Goal: Information Seeking & Learning: Find specific fact

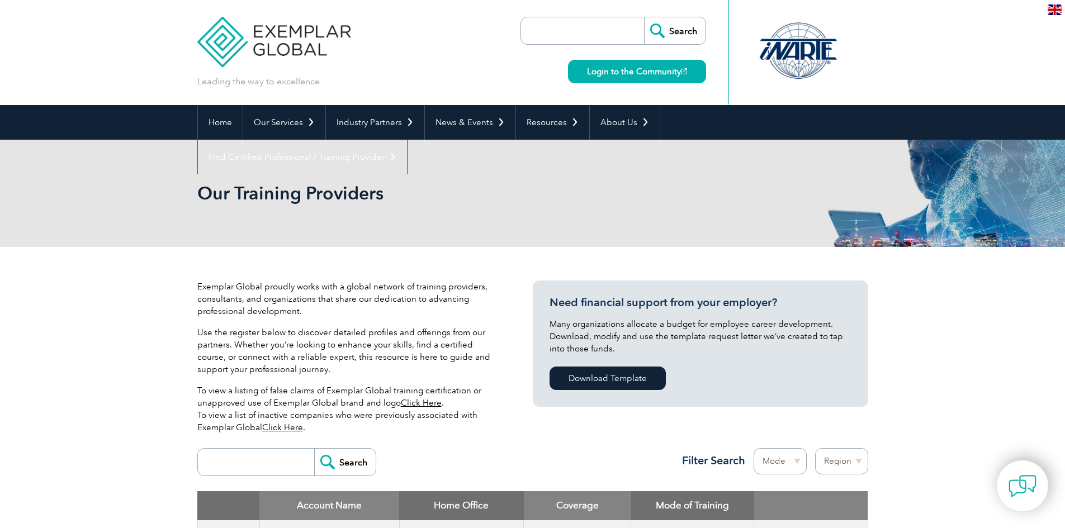
click at [233, 461] on input "search" at bounding box center [258, 462] width 111 height 27
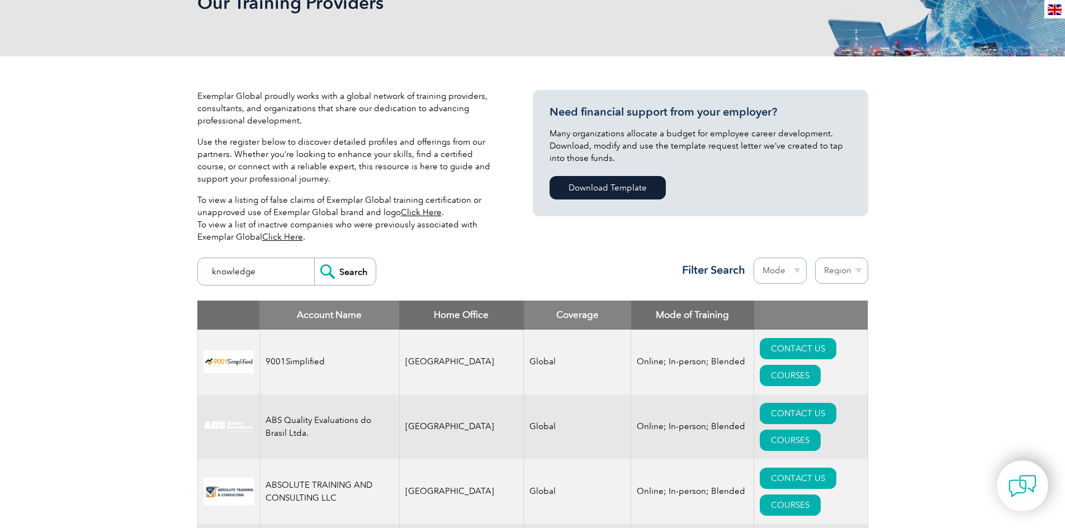
scroll to position [224, 0]
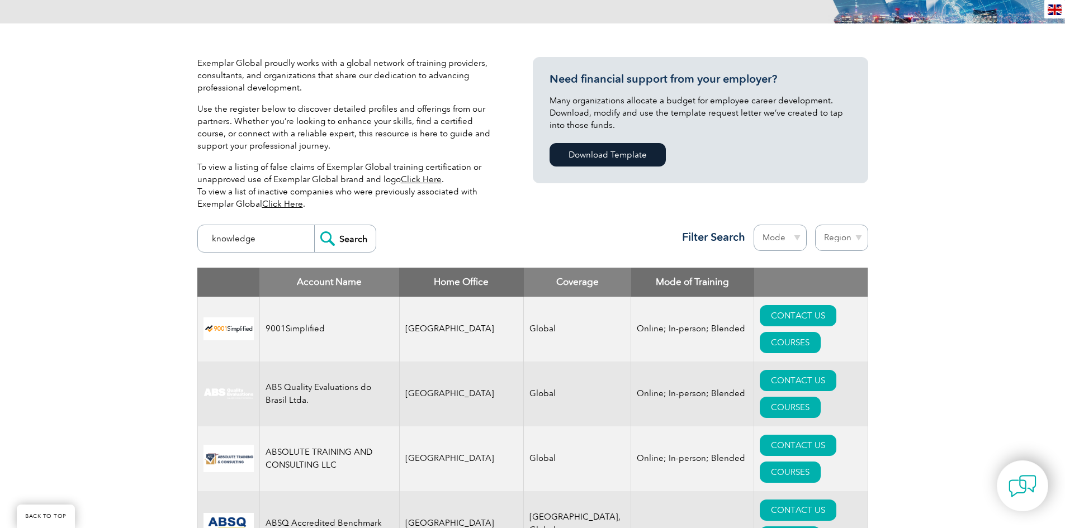
type input "knowledge"
click at [324, 237] on input "Search" at bounding box center [344, 238] width 61 height 27
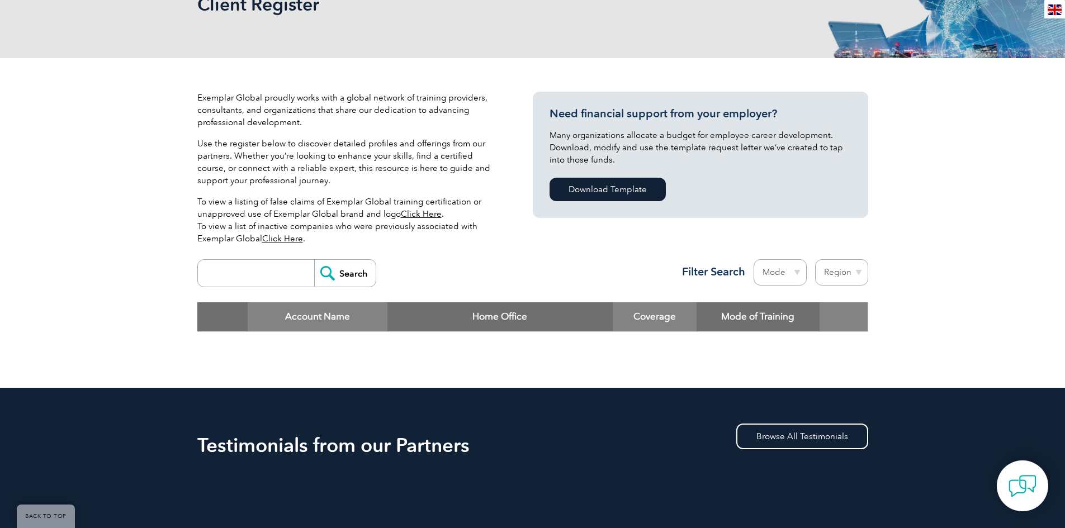
scroll to position [224, 0]
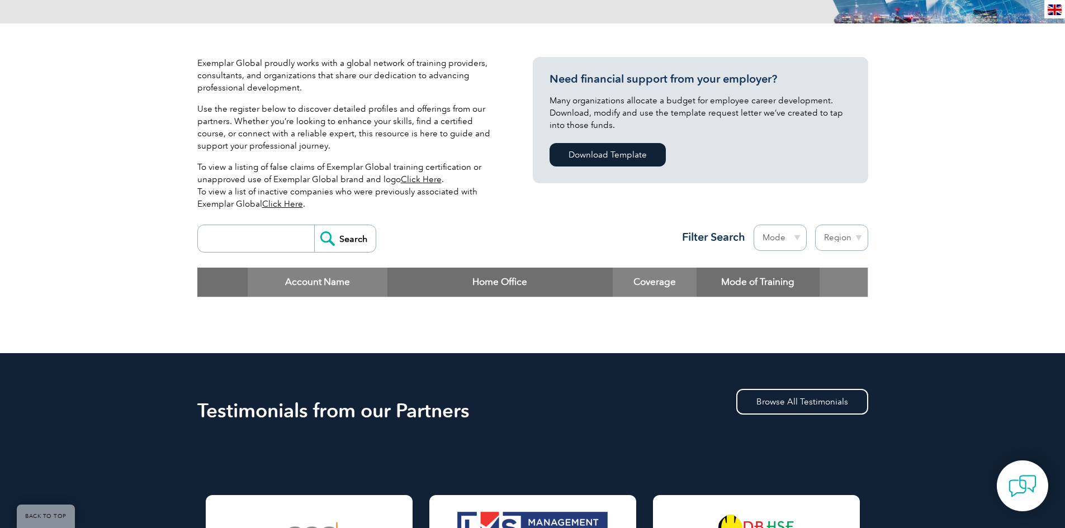
drag, startPoint x: 275, startPoint y: 244, endPoint x: 281, endPoint y: 239, distance: 7.2
click at [275, 244] on input "search" at bounding box center [258, 238] width 111 height 27
type input "the knowledge academy"
click at [314, 225] on input "Search" at bounding box center [344, 238] width 61 height 27
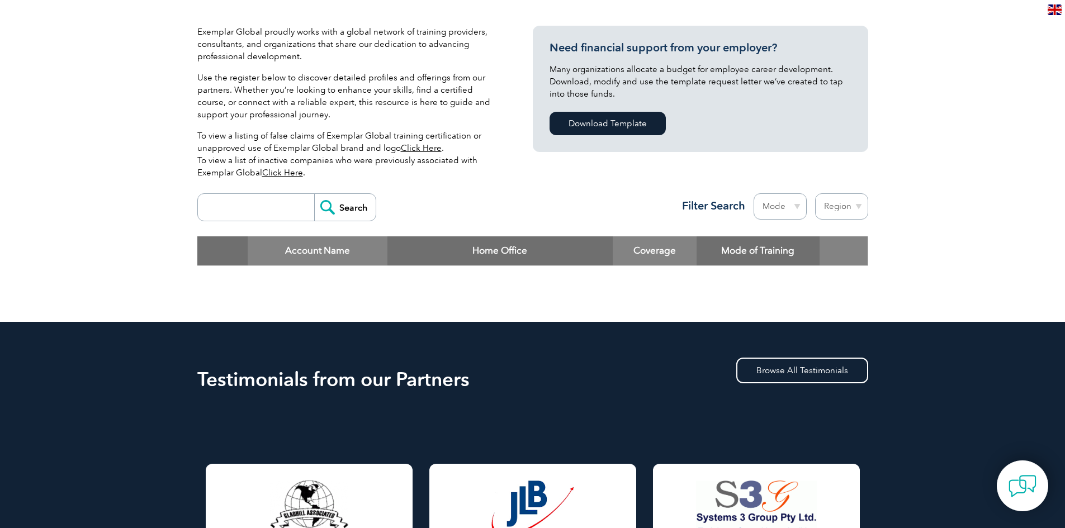
scroll to position [335, 0]
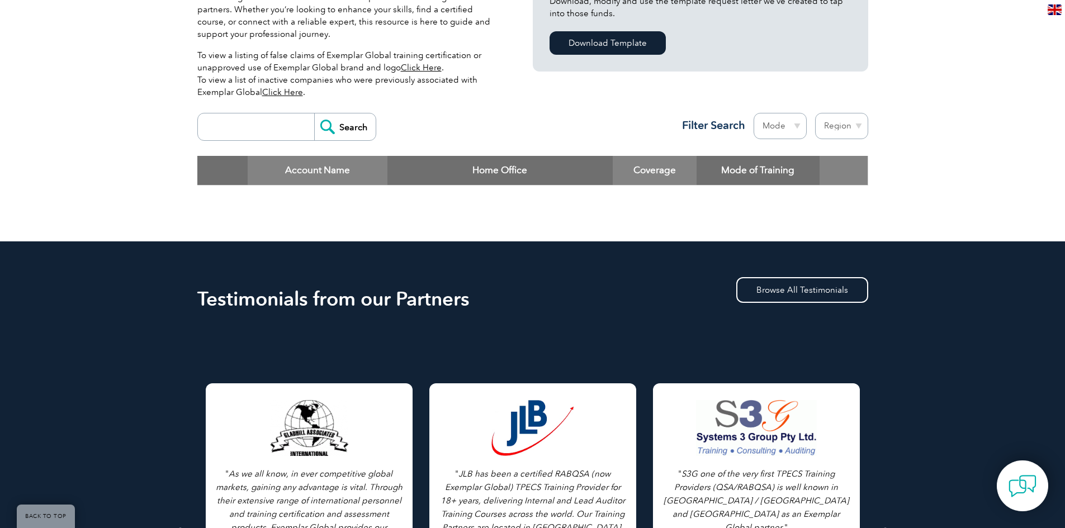
click at [254, 122] on input "search" at bounding box center [258, 126] width 111 height 27
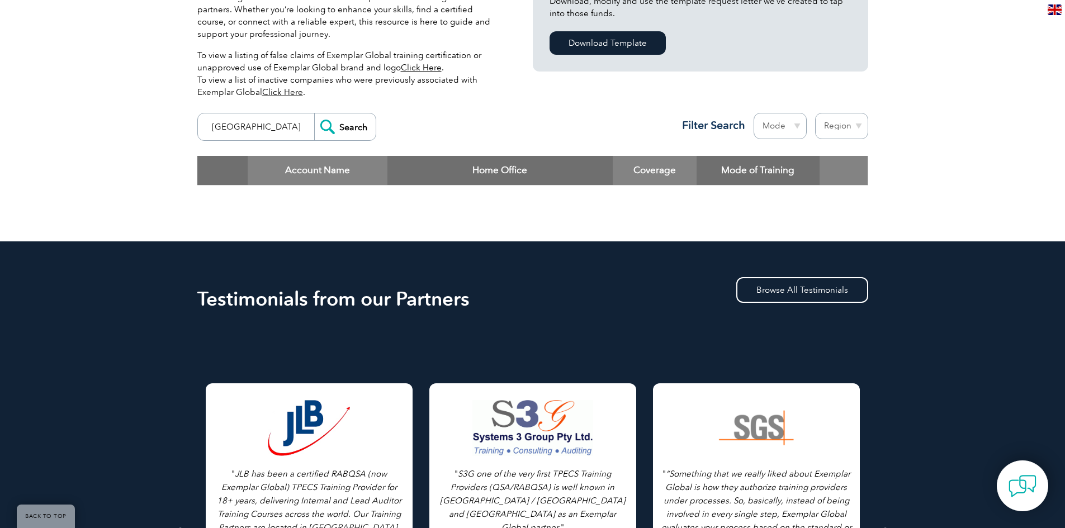
type input "australia"
click at [314, 113] on input "Search" at bounding box center [344, 126] width 61 height 27
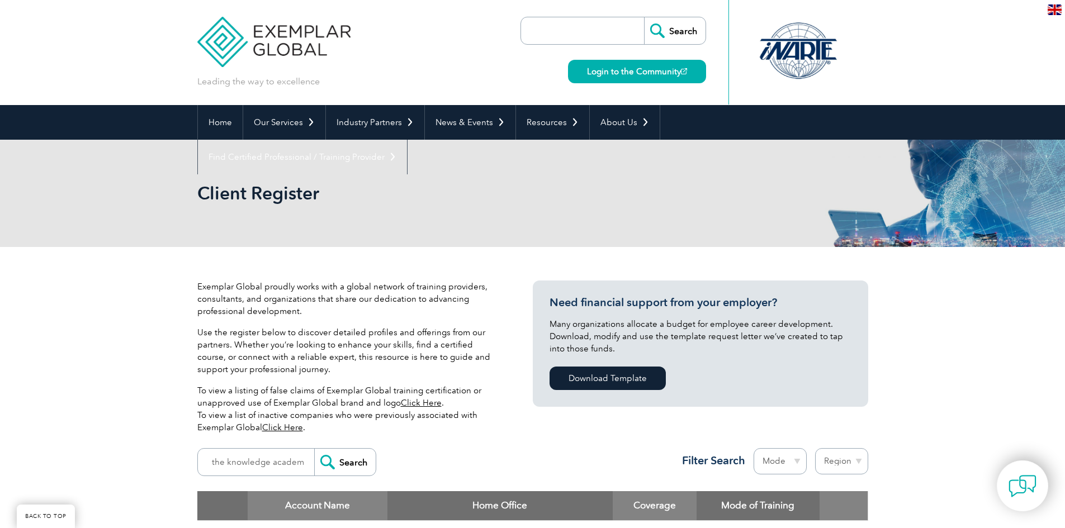
scroll to position [224, 0]
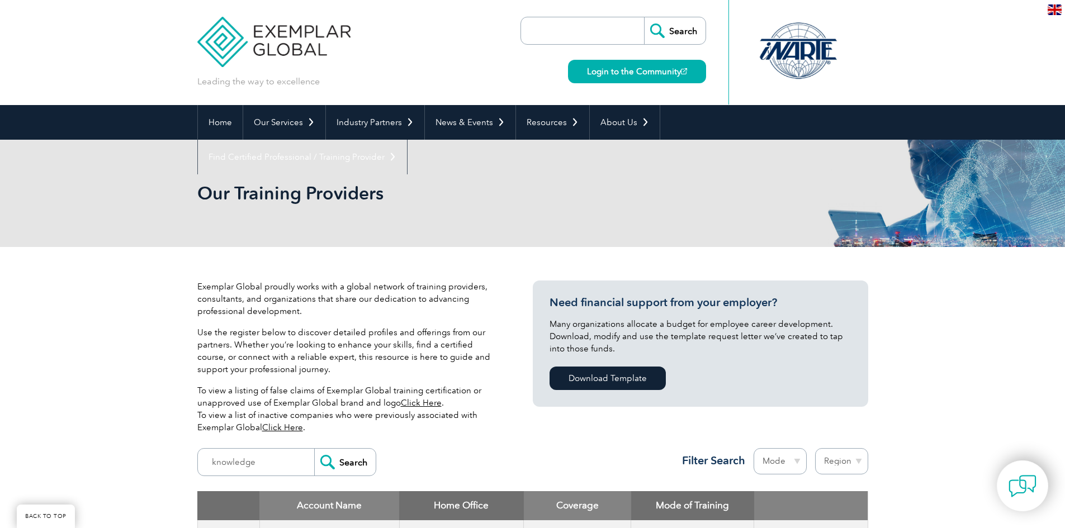
scroll to position [224, 0]
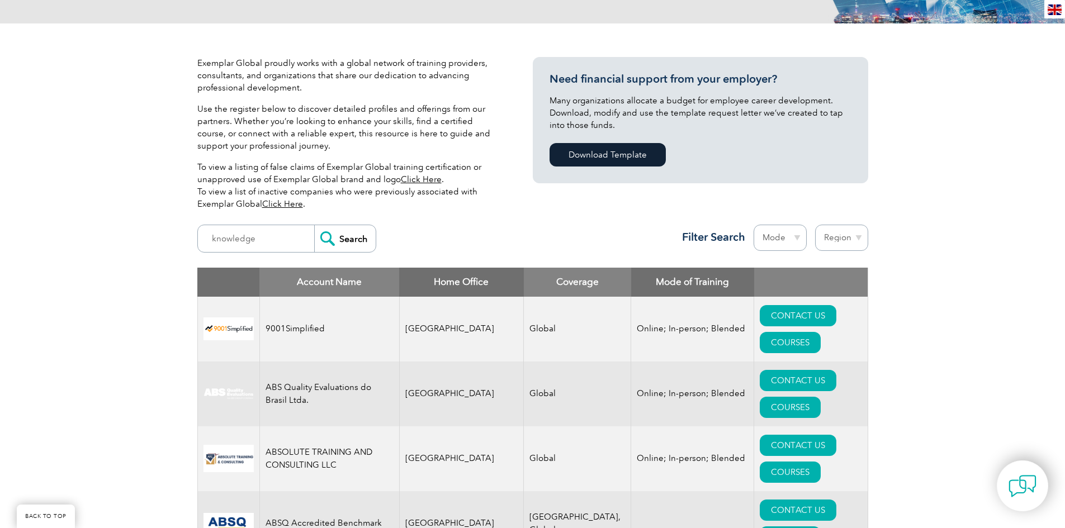
click at [432, 281] on th "Home Office" at bounding box center [461, 282] width 125 height 29
click at [861, 240] on select "Region Australia Bahrain Bangladesh Brazil Canada Colombia Dominican Republic E…" at bounding box center [841, 238] width 53 height 26
select select "[GEOGRAPHIC_DATA]"
click at [815, 225] on select "Region Australia Bahrain Bangladesh Brazil Canada Colombia Dominican Republic E…" at bounding box center [841, 238] width 53 height 26
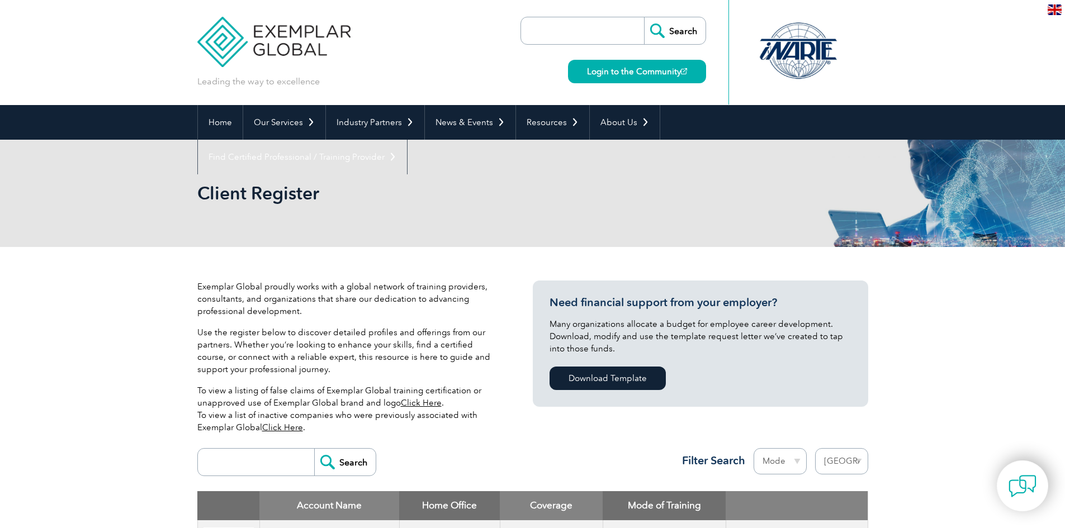
select select "[GEOGRAPHIC_DATA]"
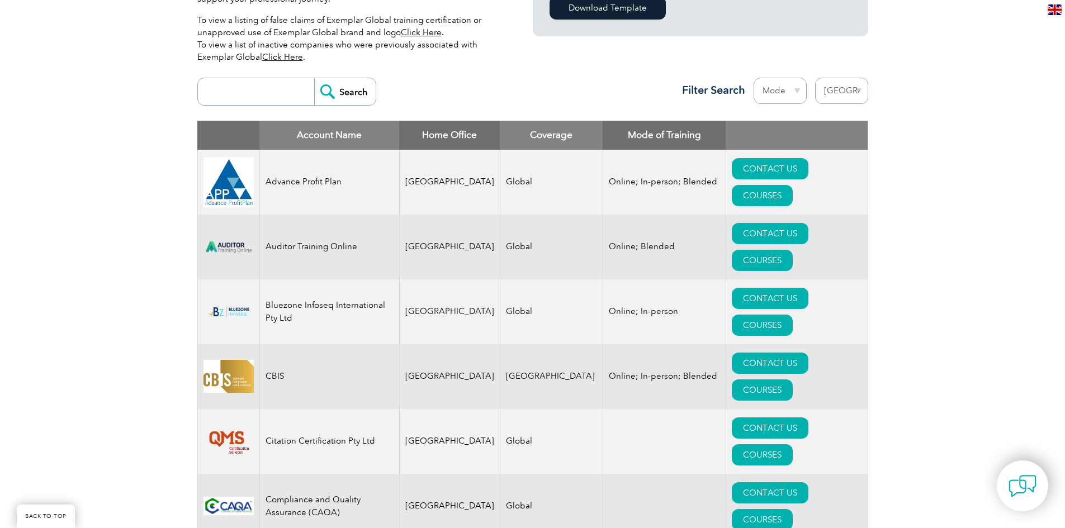
scroll to position [391, 0]
